Goal: Find specific page/section: Find specific page/section

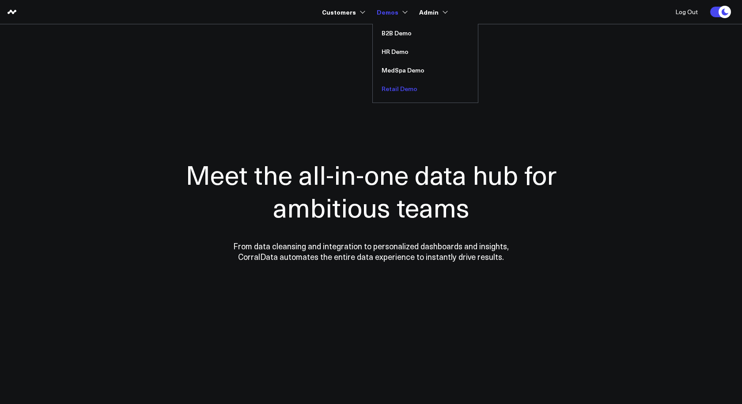
click at [395, 91] on link "Retail Demo" at bounding box center [425, 89] width 105 height 19
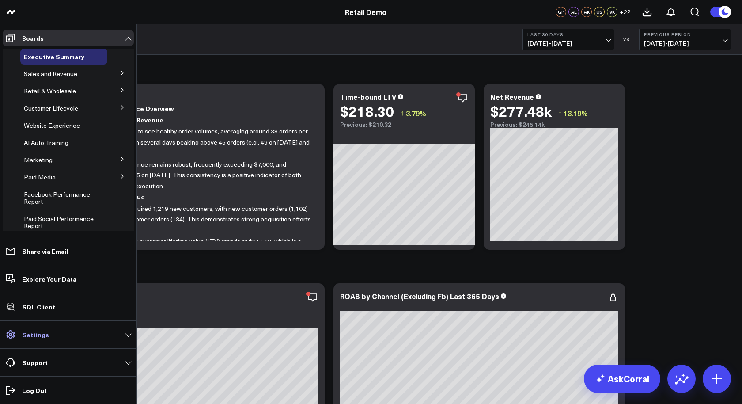
click at [36, 341] on link "Settings" at bounding box center [68, 334] width 131 height 16
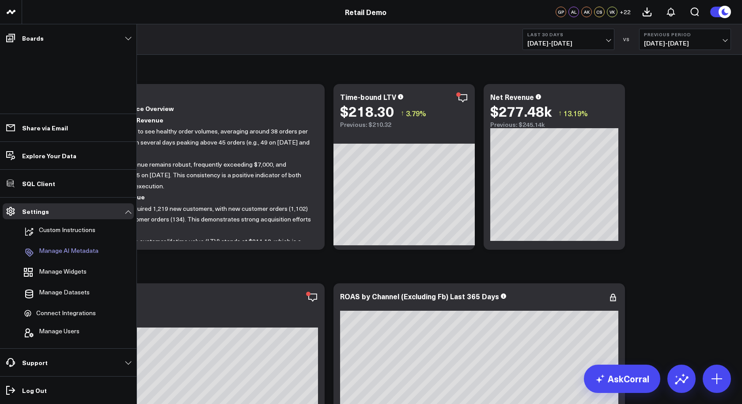
click at [81, 248] on p "Manage AI Metadata" at bounding box center [69, 252] width 60 height 11
